Goal: Information Seeking & Learning: Learn about a topic

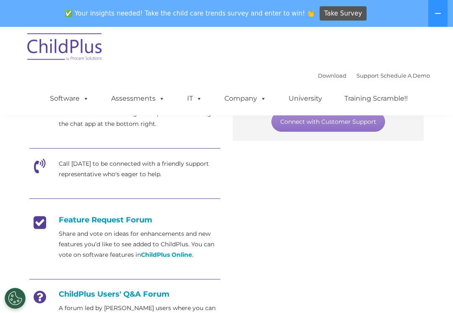
scroll to position [180, 0]
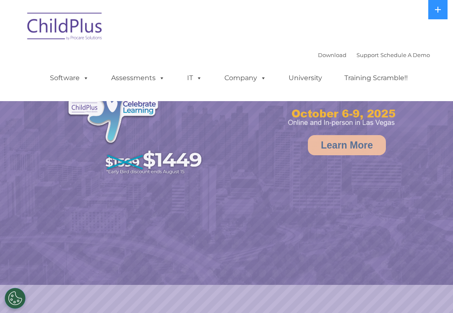
select select "MEDIUM"
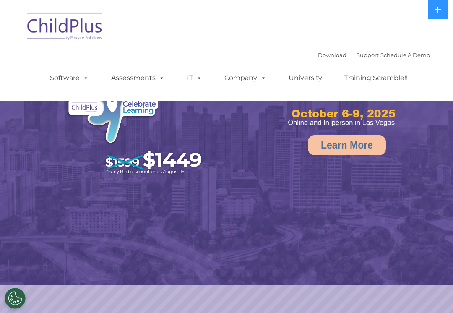
select select "MEDIUM"
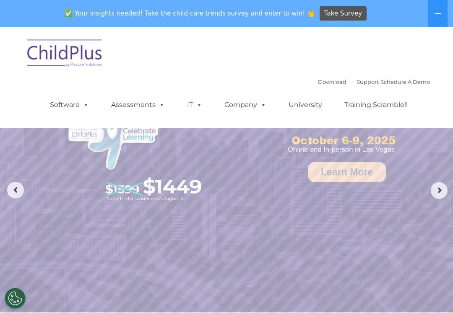
click at [141, 101] on link "Assessments" at bounding box center [138, 104] width 70 height 17
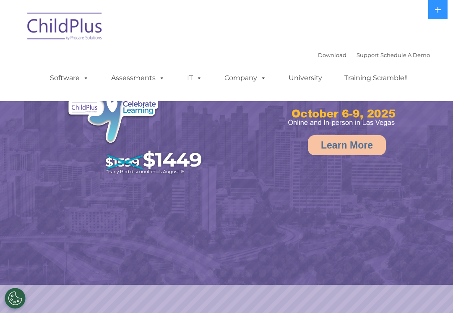
select select "MEDIUM"
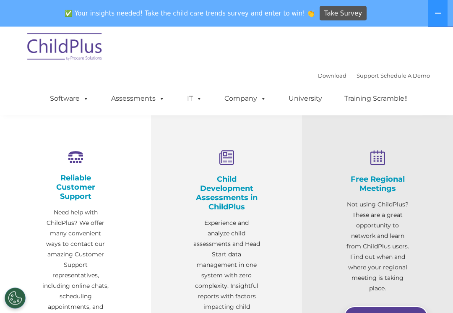
scroll to position [254, 0]
click at [225, 161] on icon at bounding box center [226, 158] width 67 height 16
click at [227, 156] on icon at bounding box center [226, 158] width 67 height 16
click at [230, 162] on icon at bounding box center [226, 158] width 67 height 16
click at [229, 204] on h4 "Child Development Assessments in ChildPlus" at bounding box center [226, 192] width 67 height 37
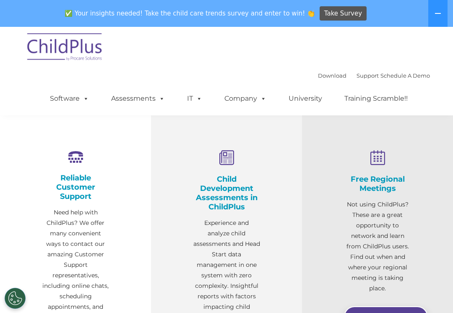
click at [233, 204] on h4 "Child Development Assessments in ChildPlus" at bounding box center [226, 192] width 67 height 37
click at [222, 156] on icon at bounding box center [226, 158] width 67 height 16
click at [229, 159] on icon at bounding box center [226, 158] width 67 height 16
click at [232, 170] on div "Child Development Assessments in ChildPlus Experience and analyze child assessm…" at bounding box center [226, 236] width 67 height 172
click at [232, 175] on h4 "Child Development Assessments in ChildPlus" at bounding box center [226, 192] width 67 height 37
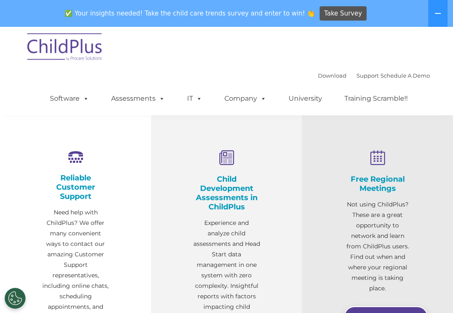
click at [235, 202] on h4 "Child Development Assessments in ChildPlus" at bounding box center [226, 192] width 67 height 37
click at [231, 202] on h4 "Child Development Assessments in ChildPlus" at bounding box center [226, 192] width 67 height 37
click at [230, 186] on h4 "Child Development Assessments in ChildPlus" at bounding box center [226, 192] width 67 height 37
click at [231, 191] on h4 "Child Development Assessments in ChildPlus" at bounding box center [226, 192] width 67 height 37
click at [233, 190] on h4 "Child Development Assessments in ChildPlus" at bounding box center [226, 192] width 67 height 37
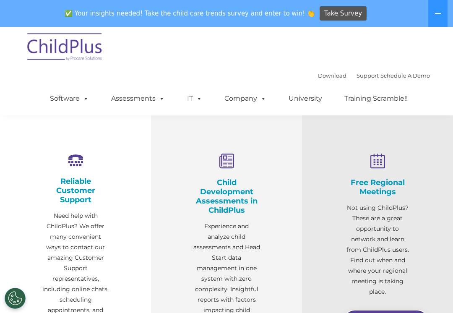
scroll to position [251, 0]
click at [225, 156] on icon at bounding box center [226, 161] width 67 height 16
click at [225, 207] on h4 "Child Development Assessments in ChildPlus" at bounding box center [226, 195] width 67 height 37
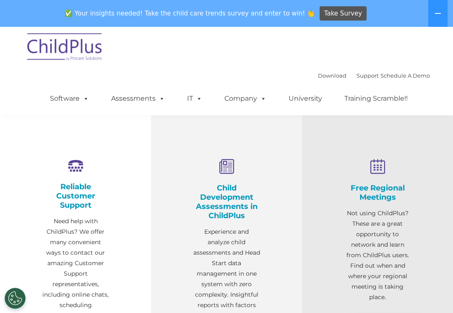
click at [231, 166] on icon at bounding box center [226, 167] width 67 height 16
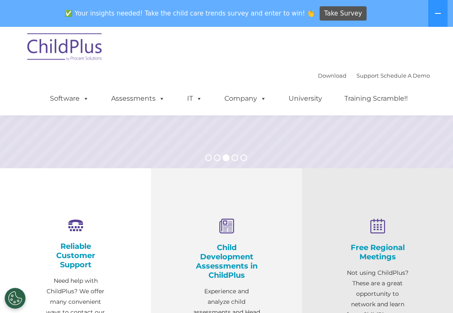
scroll to position [184, 0]
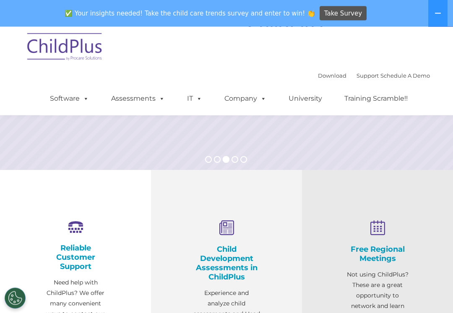
click at [228, 225] on icon at bounding box center [226, 229] width 67 height 16
click at [226, 228] on icon at bounding box center [226, 229] width 67 height 16
click at [225, 228] on icon at bounding box center [226, 229] width 67 height 16
click at [226, 225] on icon at bounding box center [226, 229] width 67 height 16
click at [221, 235] on icon at bounding box center [226, 229] width 67 height 16
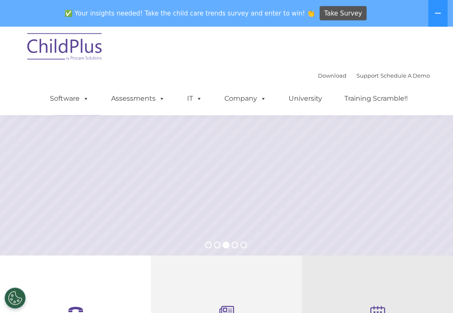
scroll to position [0, 0]
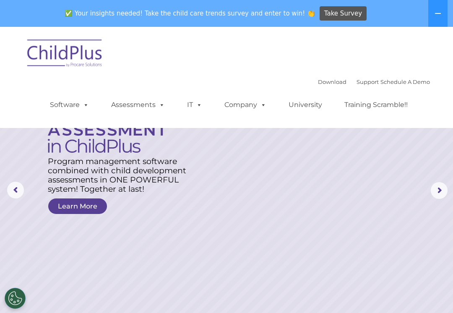
click at [123, 102] on link "Assessments" at bounding box center [138, 104] width 70 height 17
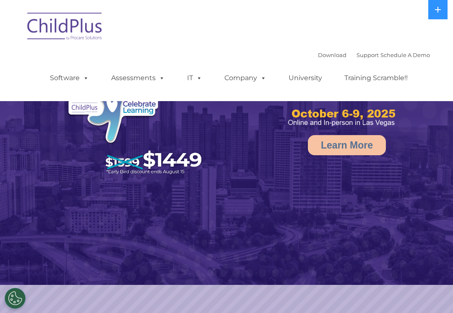
select select "MEDIUM"
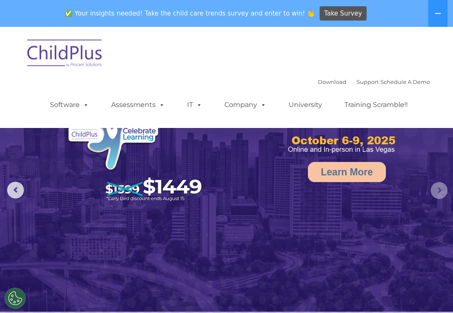
click at [438, 189] on rs-arrow at bounding box center [439, 190] width 17 height 17
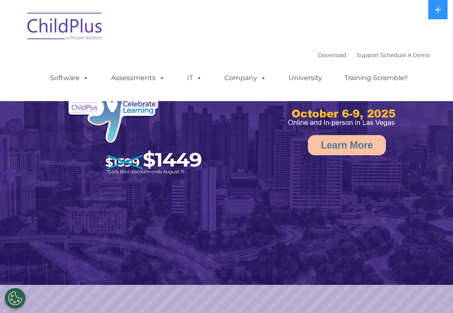
select select "MEDIUM"
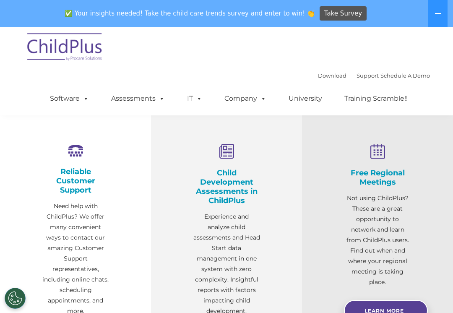
scroll to position [261, 0]
click at [230, 156] on icon at bounding box center [226, 151] width 67 height 16
click at [227, 153] on icon at bounding box center [226, 151] width 67 height 16
click at [230, 164] on div "Child Development Assessments in ChildPlus Experience and analyze child assessm…" at bounding box center [226, 229] width 67 height 172
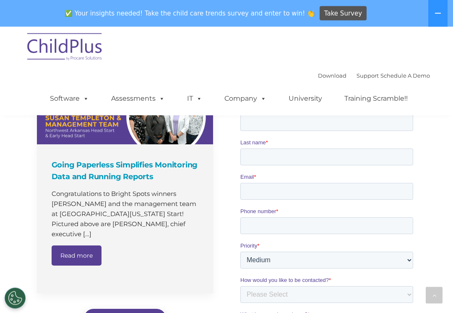
scroll to position [563, 0]
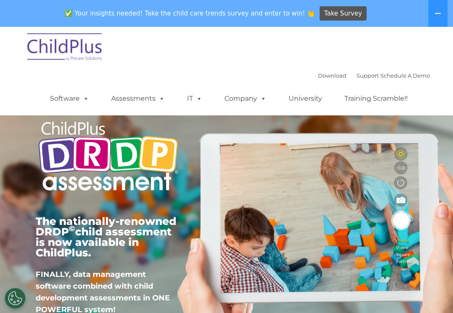
click at [131, 99] on link "Assessments" at bounding box center [138, 98] width 70 height 17
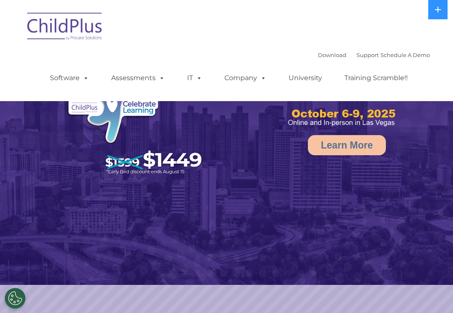
select select "MEDIUM"
